Goal: Task Accomplishment & Management: Manage account settings

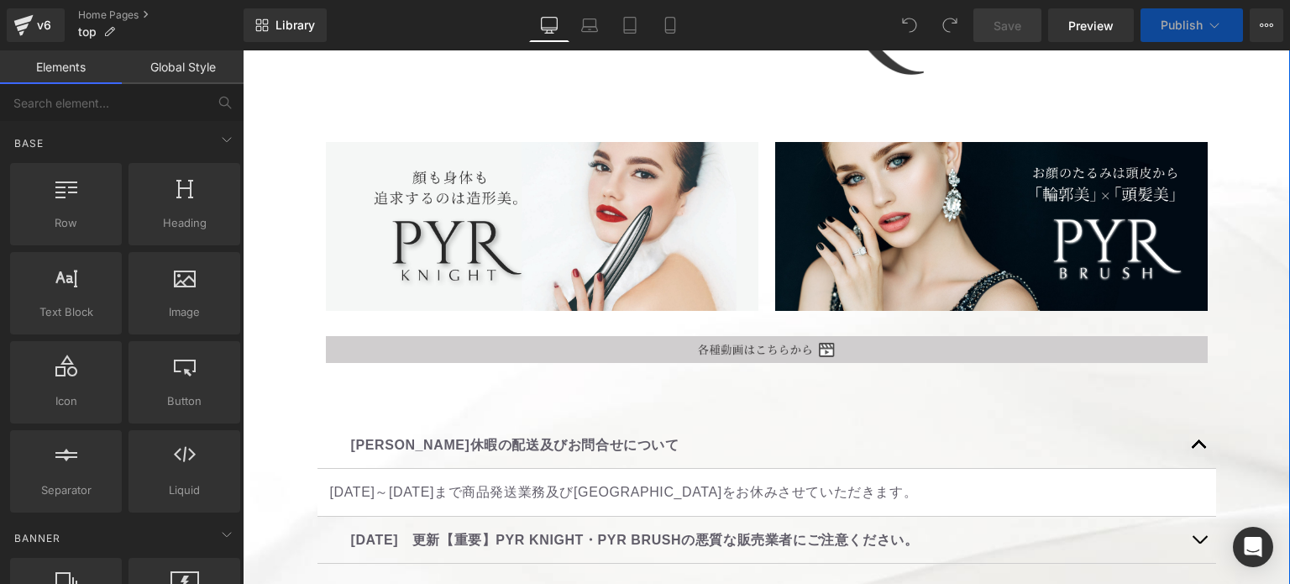
scroll to position [504, 0]
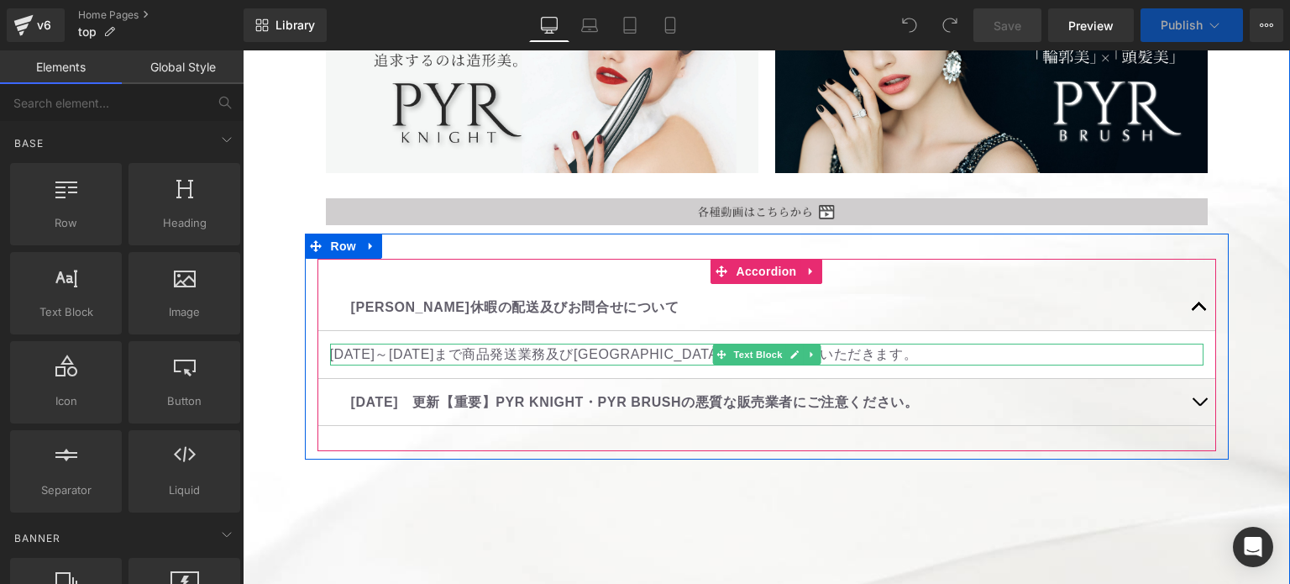
click at [1038, 344] on p "[DATE]～[DATE]まで商品発送業務及び[GEOGRAPHIC_DATA]をお休みさせていただきます。" at bounding box center [767, 355] width 874 height 22
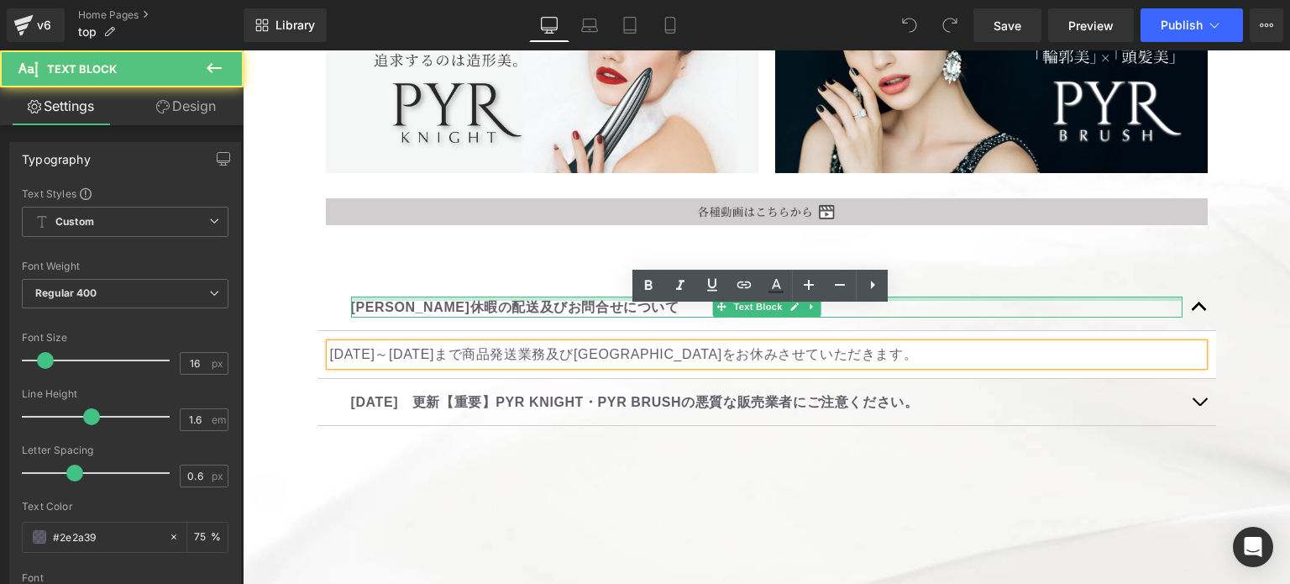
click at [563, 297] on div at bounding box center [767, 299] width 832 height 4
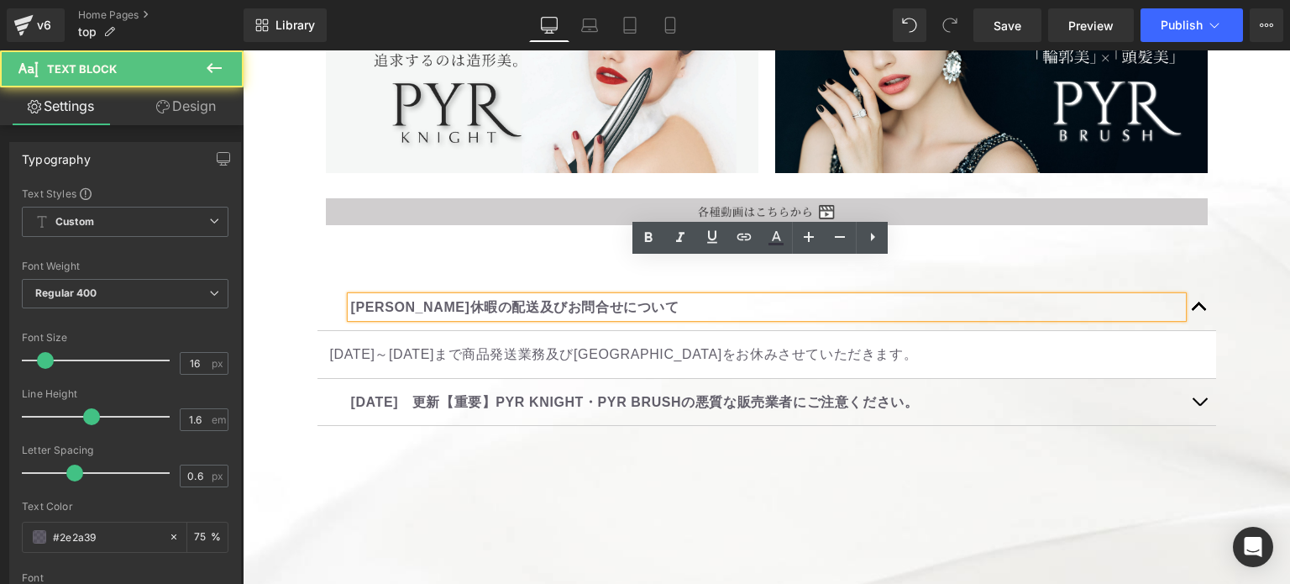
click at [555, 259] on div "[PERSON_NAME]休暇の配送及びお問合せについて Text Block [DATE]～[DATE]まで商品発送業務及び[GEOGRAPHIC_DATA…" at bounding box center [767, 355] width 899 height 193
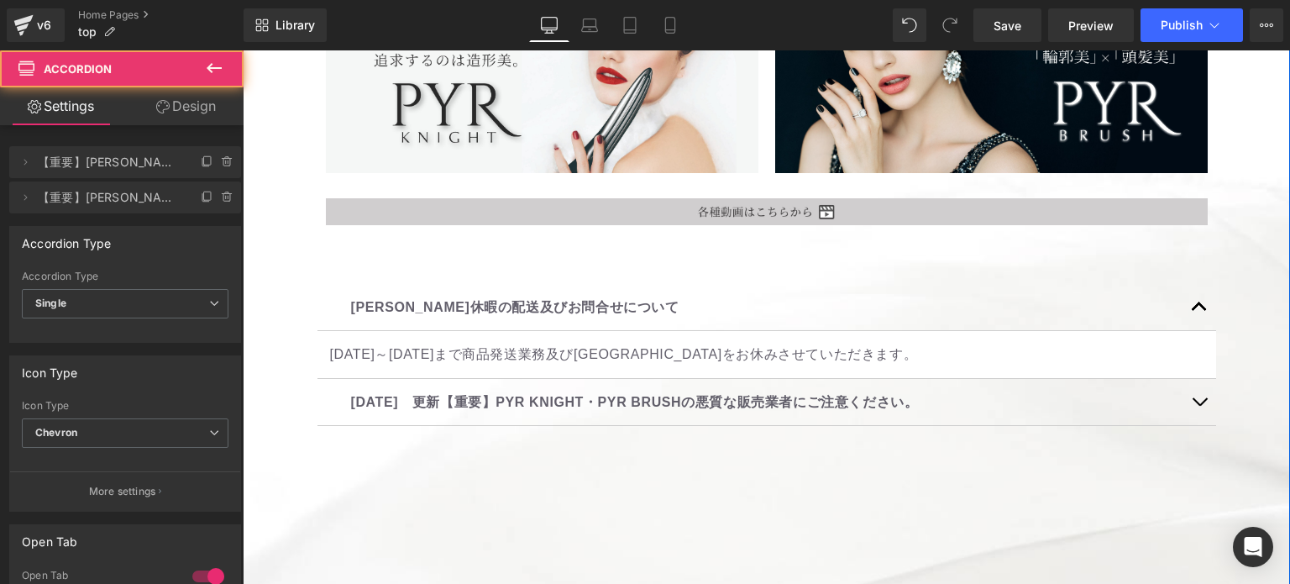
click at [318, 284] on div "[PERSON_NAME]休暇の配送及びお問合せについて Text Block" at bounding box center [767, 308] width 899 height 48
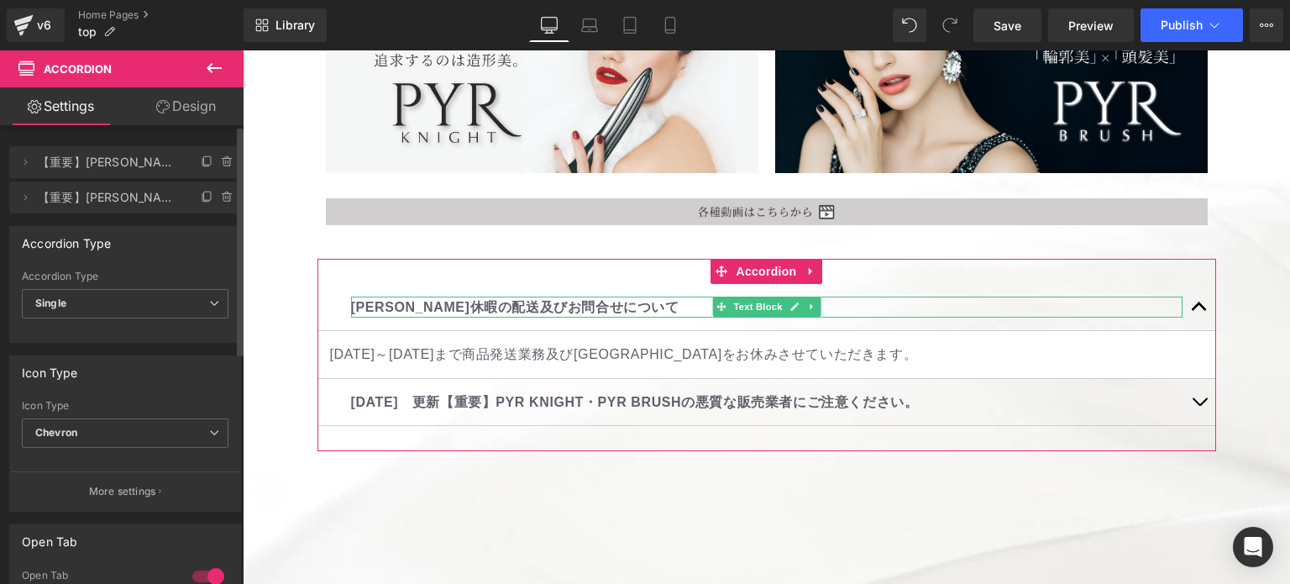
click at [145, 168] on span "【重要】[PERSON_NAME]・PYR BRUSHの悪質な販売業者にご注意ください。" at bounding box center [108, 162] width 141 height 32
click at [170, 159] on li "Delete Cancel 【重要】[PERSON_NAME]・PYR BRUSHの悪質な販売業者にご注意ください。 【重要】[PERSON_NAME]・PY…" at bounding box center [125, 162] width 232 height 32
click at [32, 161] on span at bounding box center [25, 162] width 20 height 20
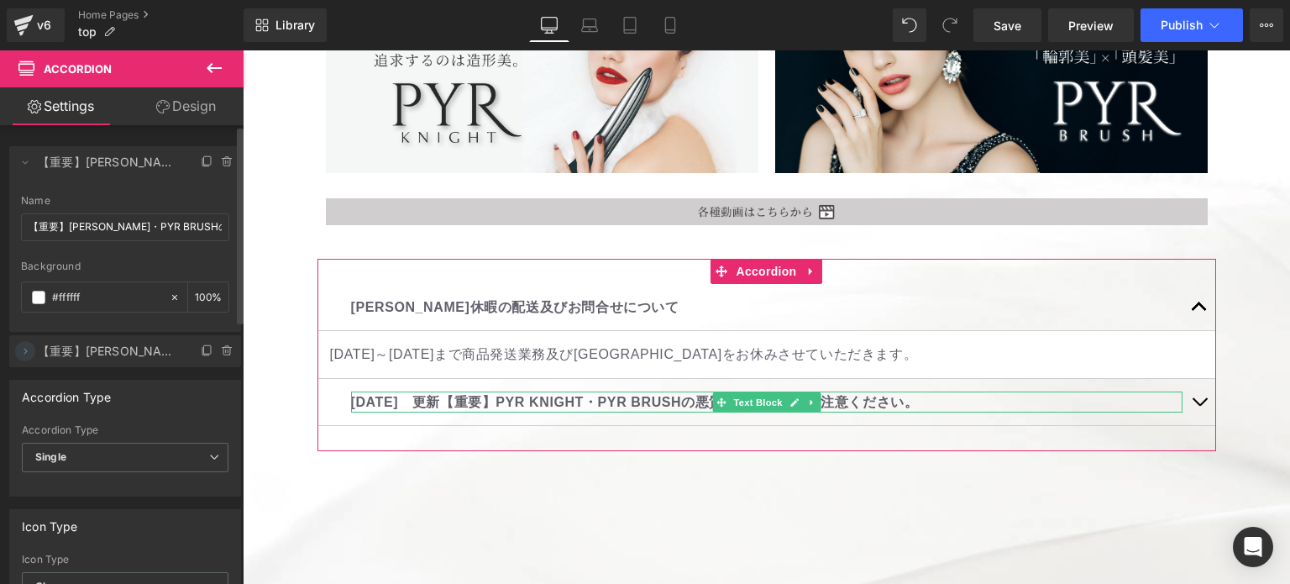
click at [30, 349] on icon at bounding box center [24, 350] width 13 height 13
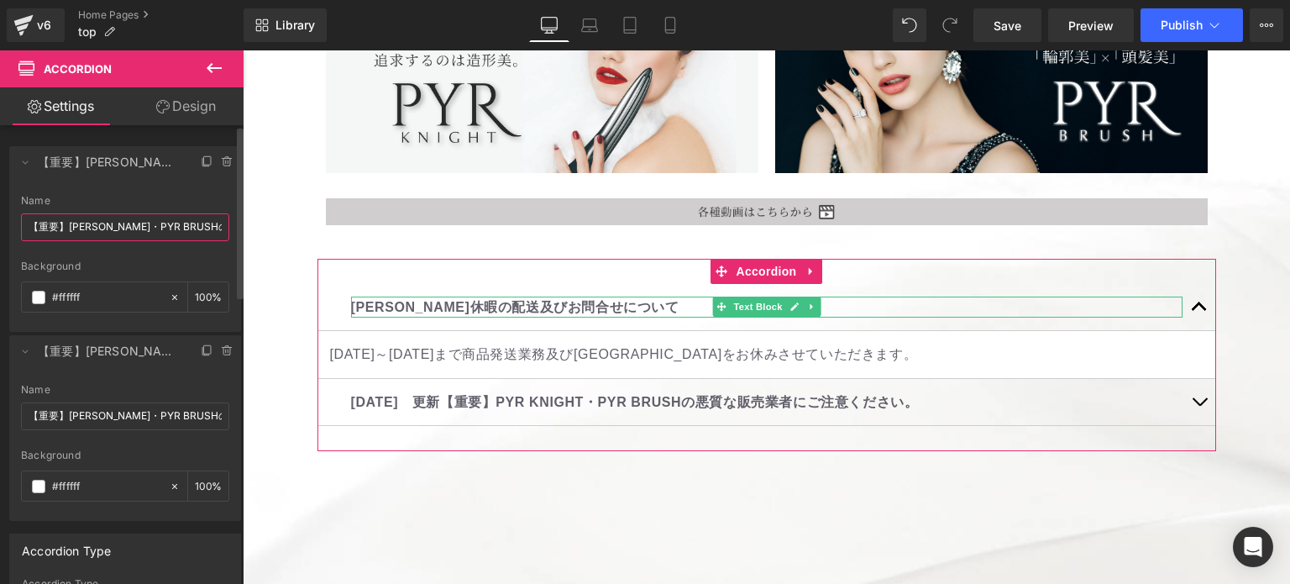
click at [65, 224] on input "【重要】[PERSON_NAME]・PYR BRUSHの悪質な販売業者にご注意ください。" at bounding box center [125, 227] width 208 height 28
click at [221, 164] on icon at bounding box center [227, 161] width 13 height 13
click at [197, 160] on button "Delete" at bounding box center [209, 163] width 53 height 22
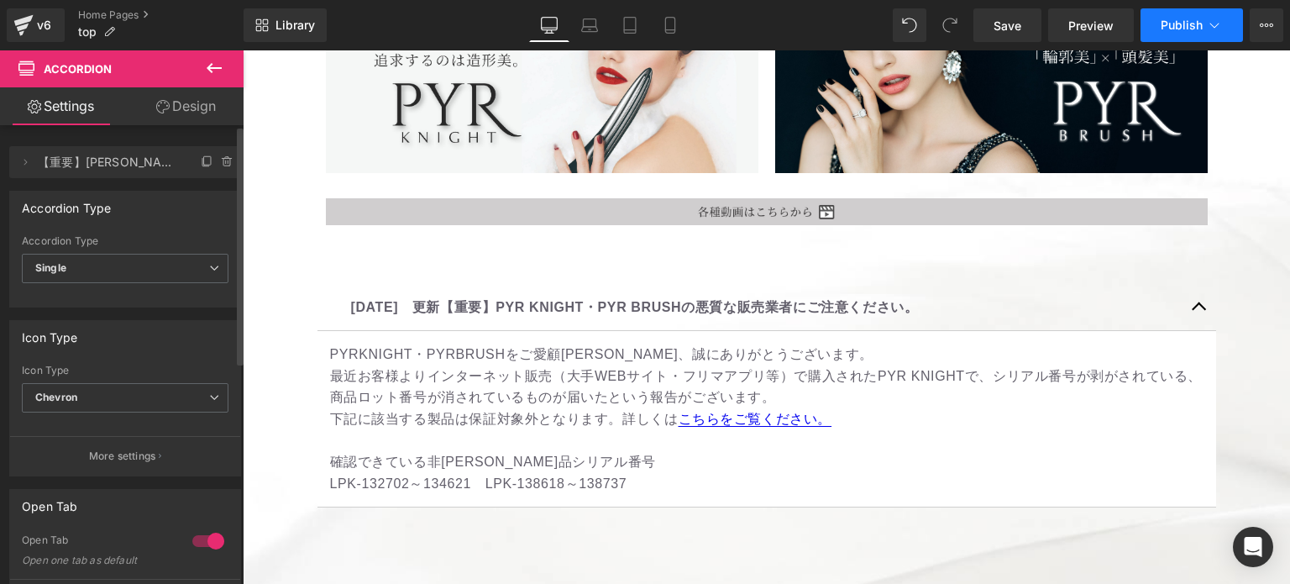
click at [1184, 32] on button "Publish" at bounding box center [1192, 25] width 102 height 34
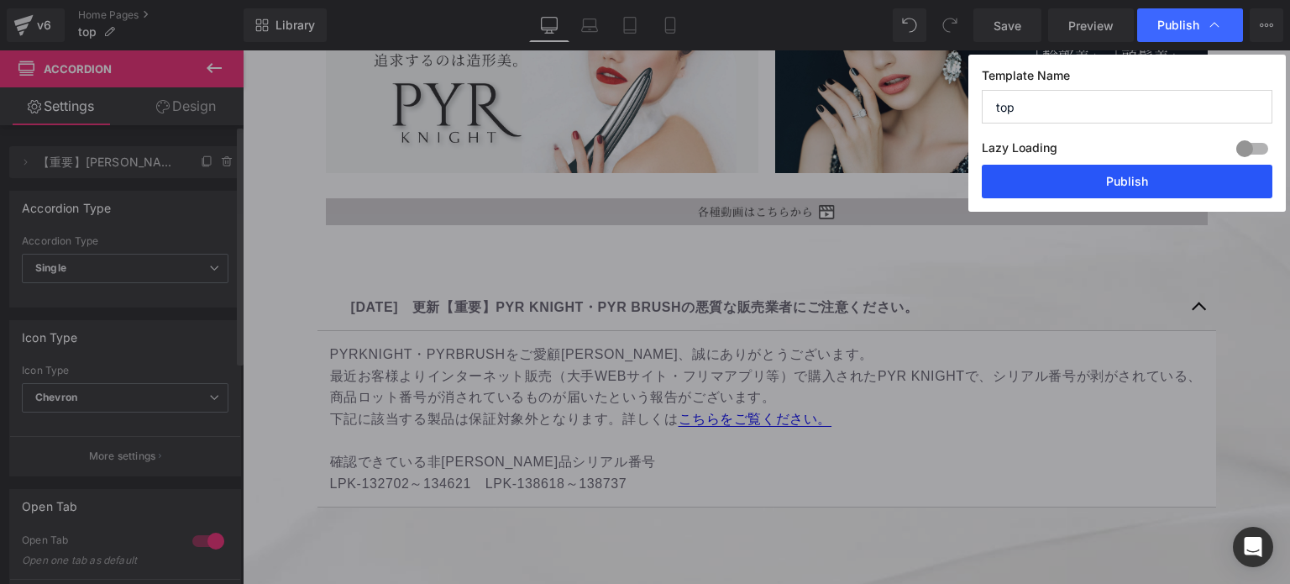
click at [1160, 183] on button "Publish" at bounding box center [1127, 182] width 291 height 34
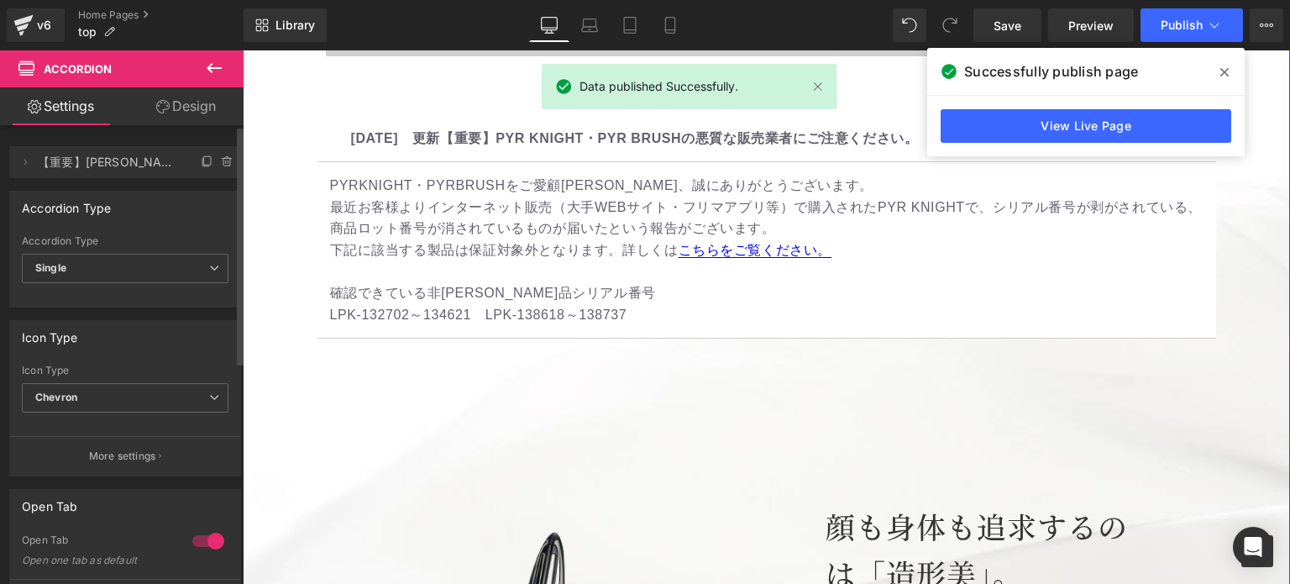
scroll to position [672, 0]
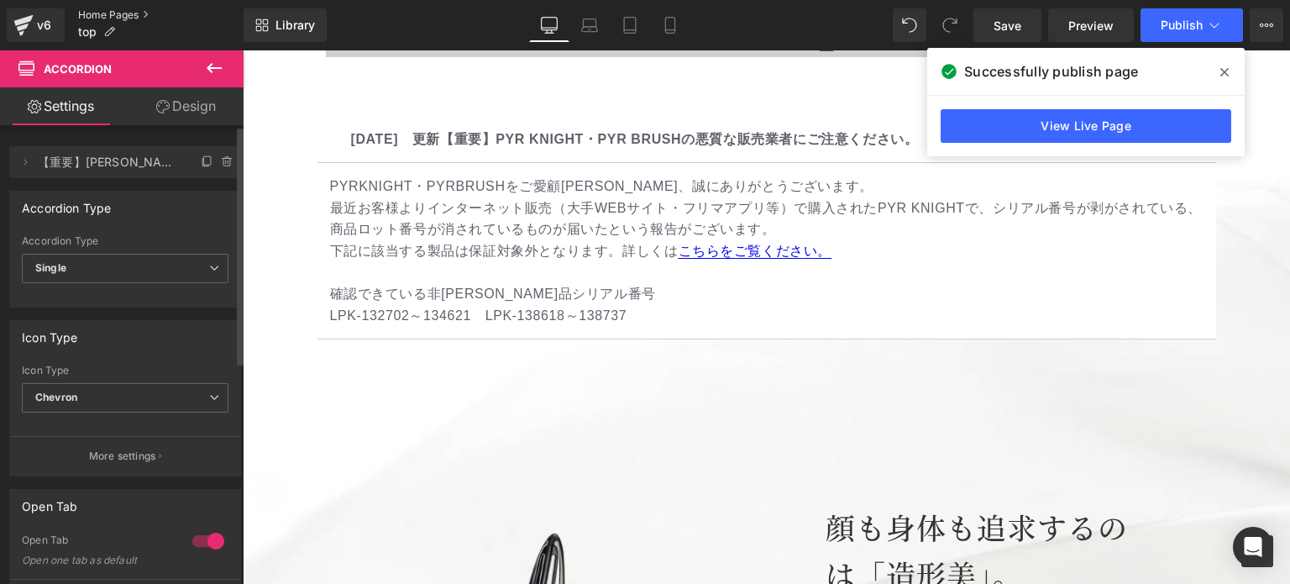
click at [108, 16] on link "Home Pages" at bounding box center [161, 14] width 166 height 13
